Goal: Task Accomplishment & Management: Complete application form

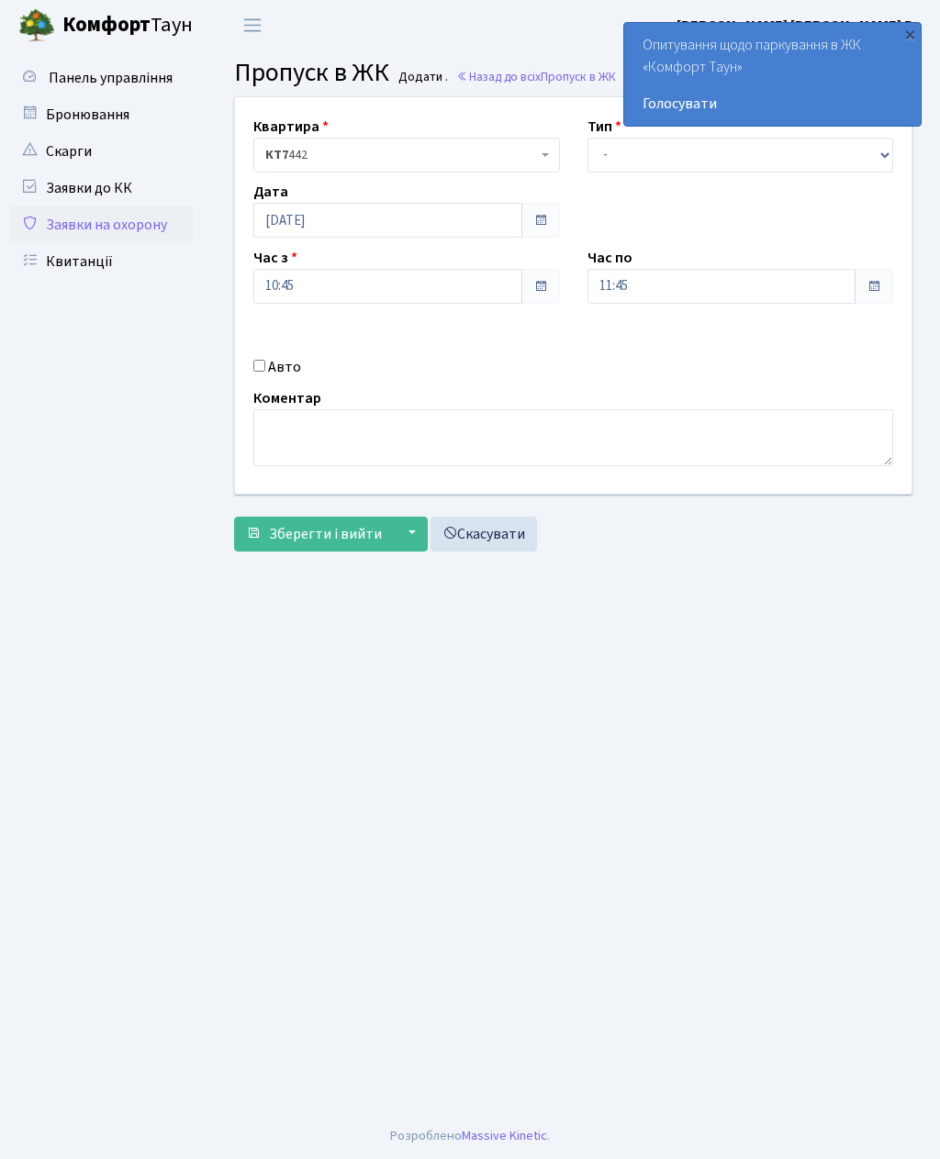
click at [265, 364] on input "Авто" at bounding box center [259, 366] width 12 height 12
checkbox input "true"
type input "Ка5170ве"
click at [595, 138] on select "- Доставка Таксі Гості Сервіс" at bounding box center [740, 155] width 306 height 35
select select "3"
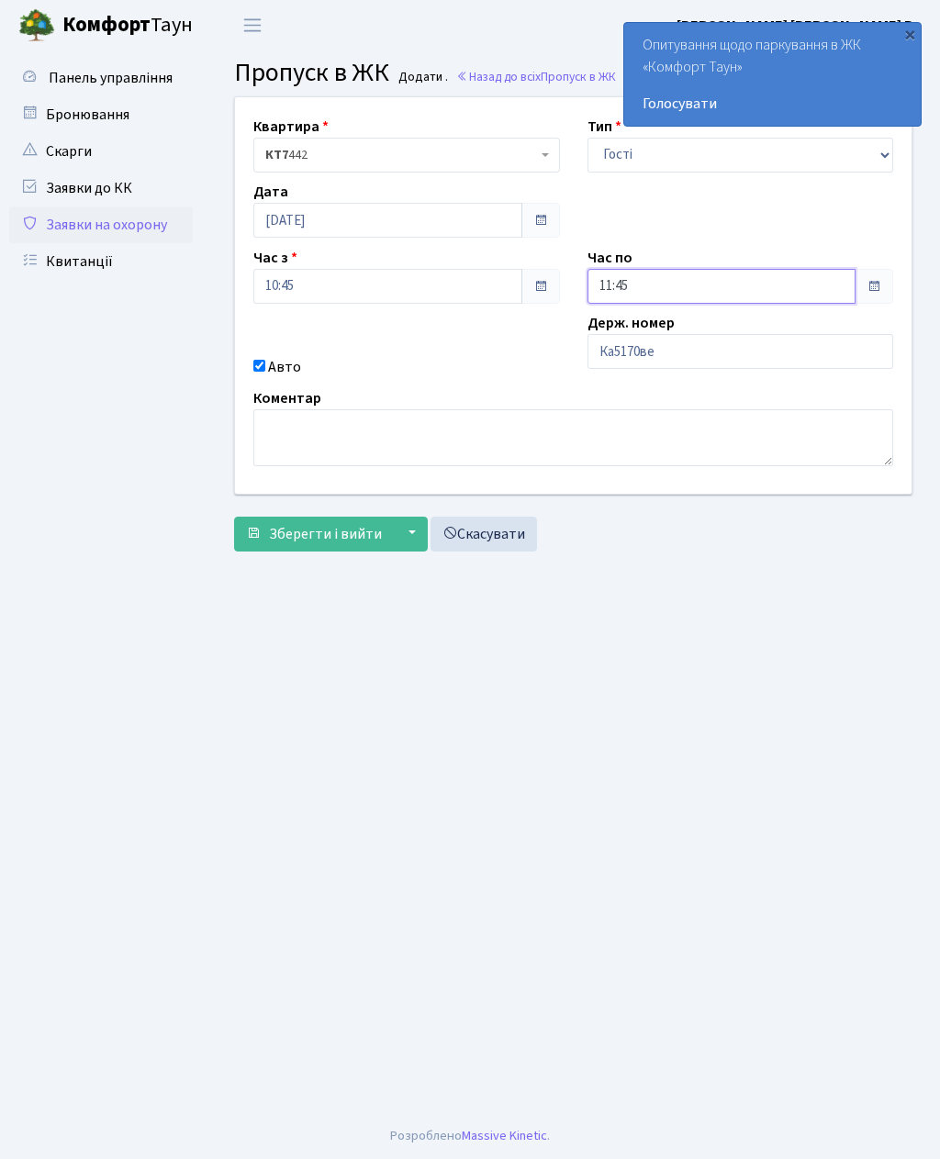
click at [629, 290] on input "11:45" at bounding box center [721, 286] width 269 height 35
click at [648, 347] on icon at bounding box center [638, 350] width 50 height 50
click at [638, 349] on icon at bounding box center [638, 350] width 50 height 50
click at [630, 342] on icon at bounding box center [638, 350] width 50 height 50
click at [640, 335] on icon at bounding box center [638, 350] width 50 height 50
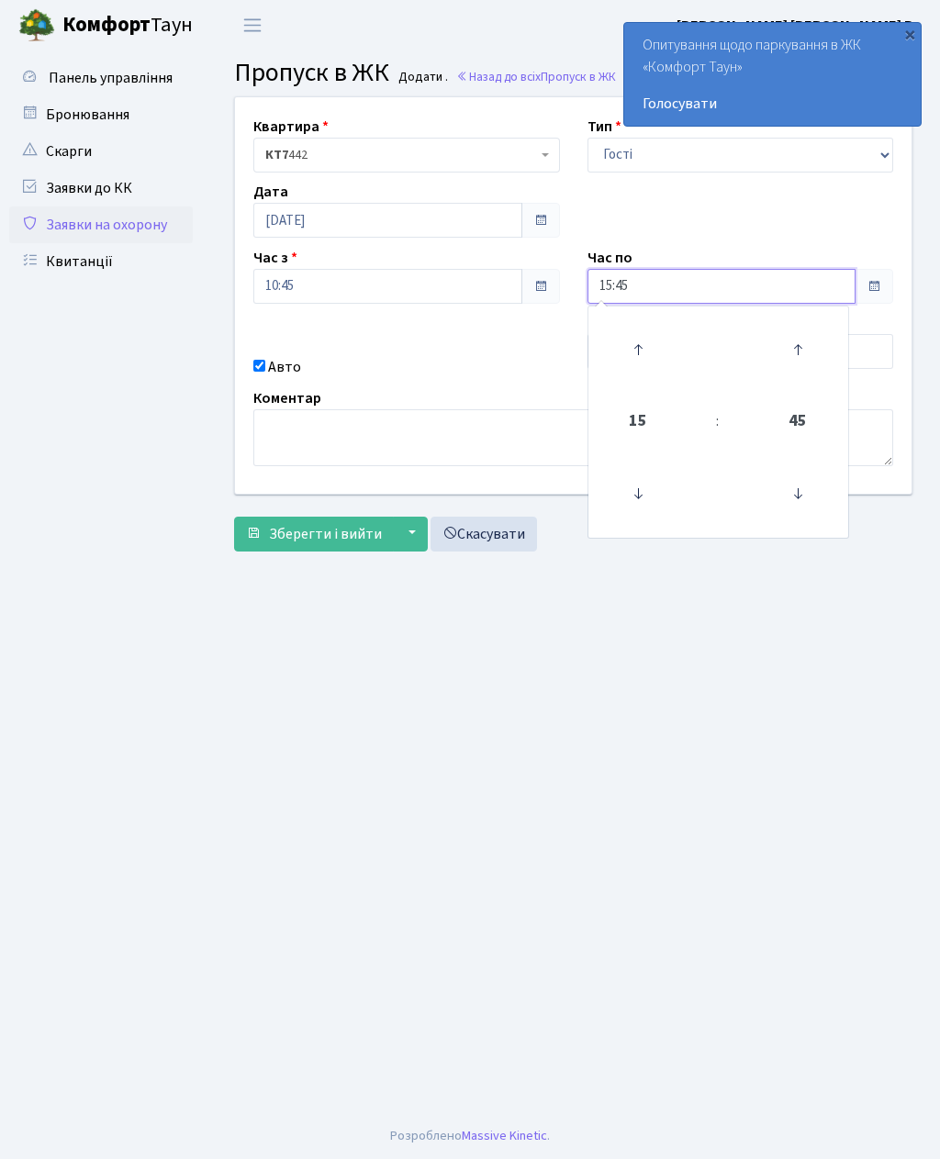
click at [639, 332] on icon at bounding box center [638, 350] width 50 height 50
click at [629, 327] on icon at bounding box center [638, 350] width 50 height 50
click at [655, 325] on icon at bounding box center [638, 350] width 50 height 50
click at [650, 325] on icon at bounding box center [638, 350] width 50 height 50
click at [646, 311] on td at bounding box center [638, 350] width 93 height 80
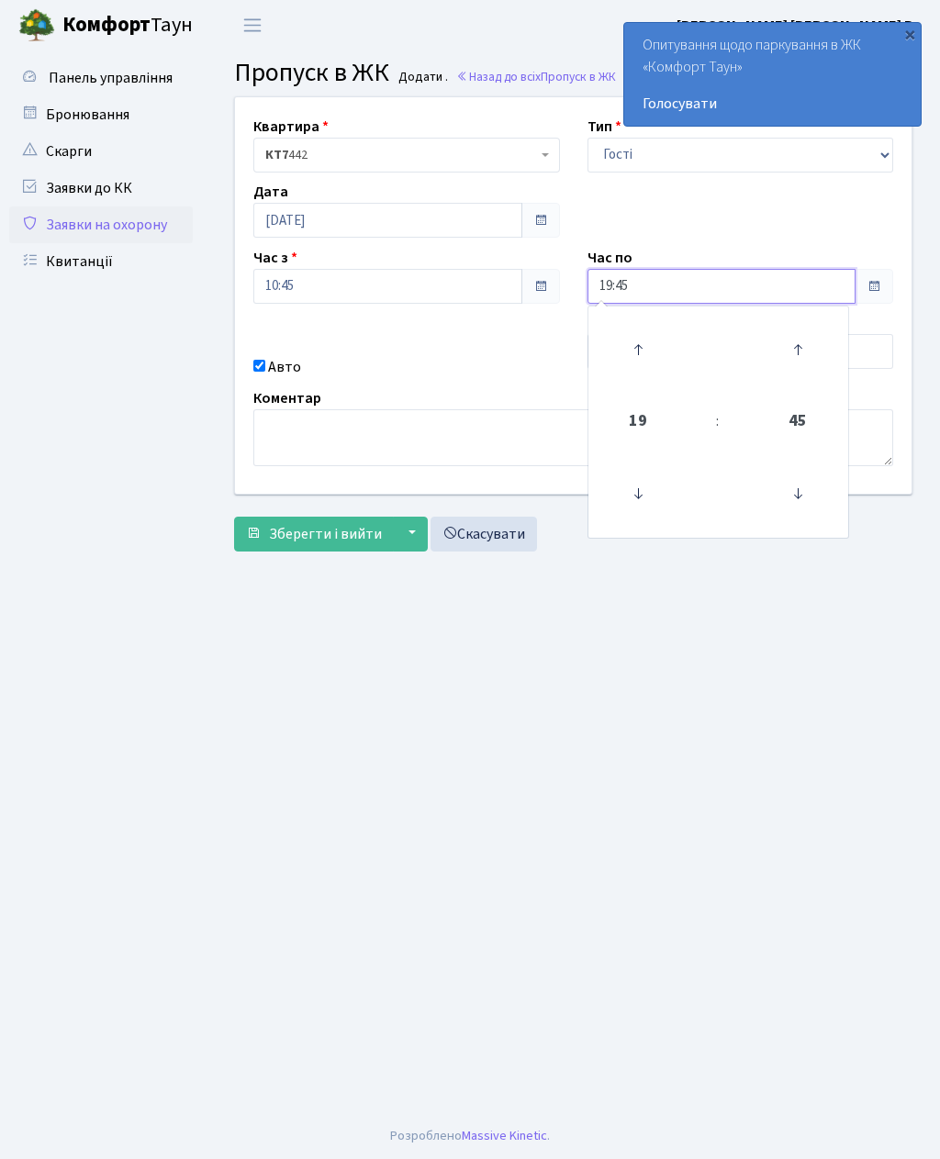
click at [638, 320] on link at bounding box center [637, 350] width 54 height 66
click at [640, 321] on link at bounding box center [637, 350] width 54 height 66
type input "21:45"
click at [345, 530] on span "Зберегти і вийти" at bounding box center [325, 534] width 113 height 20
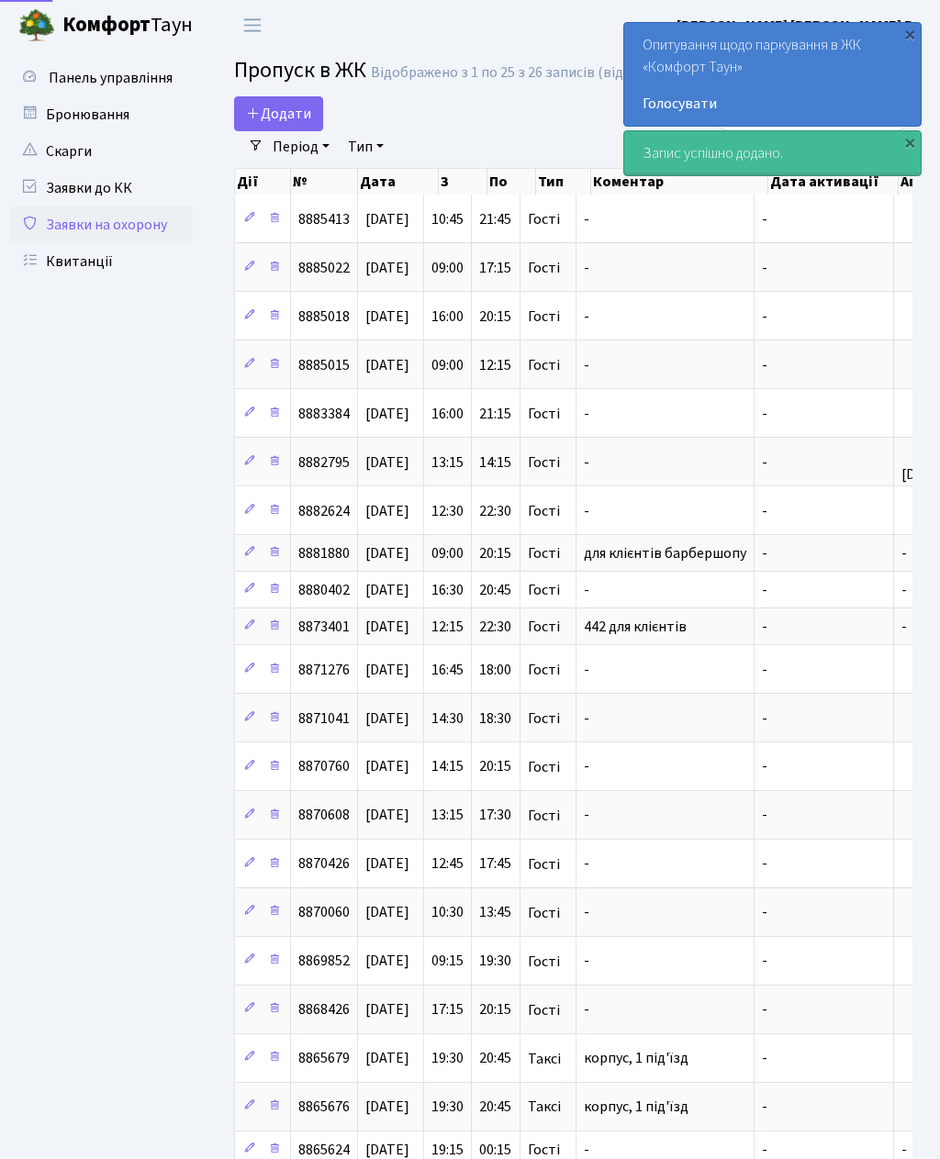
select select "25"
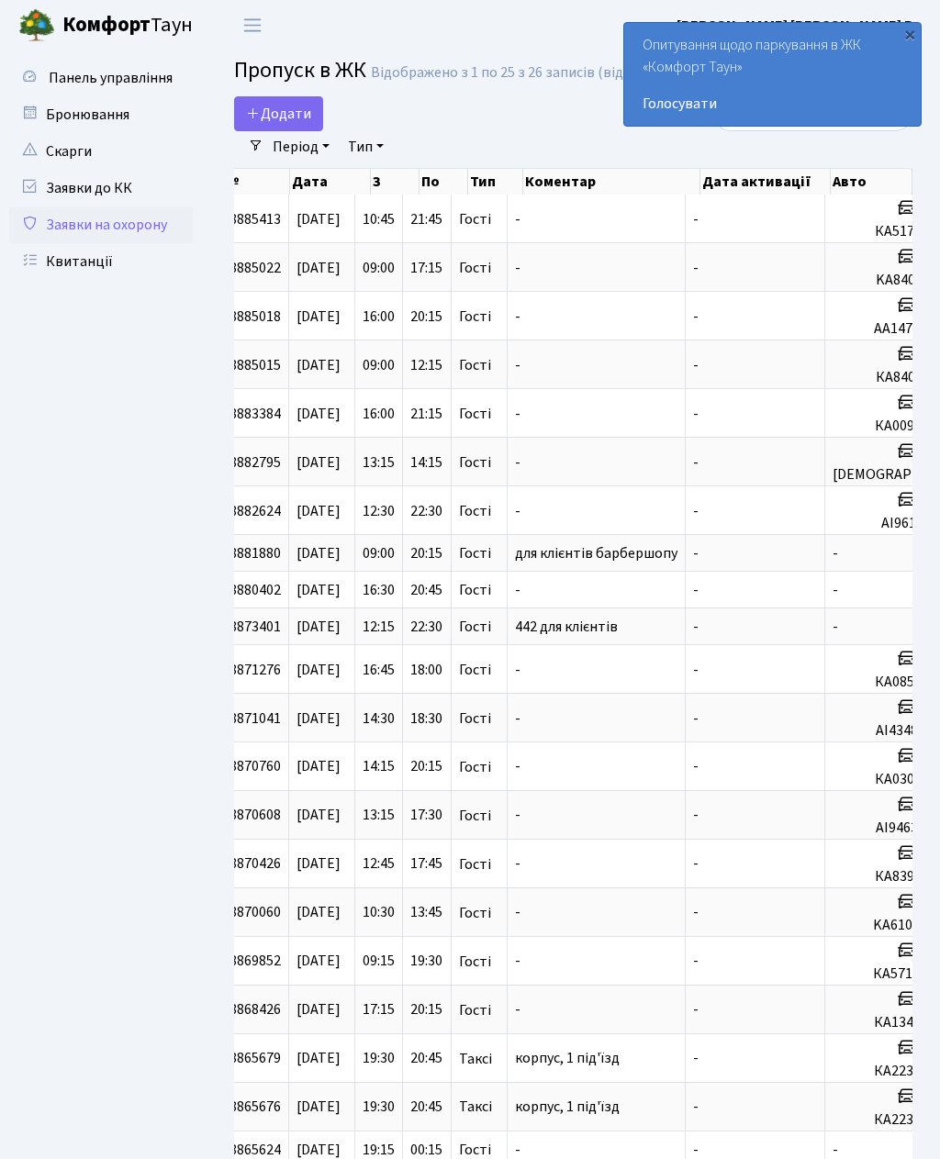
scroll to position [0, 68]
